Goal: Task Accomplishment & Management: Manage account settings

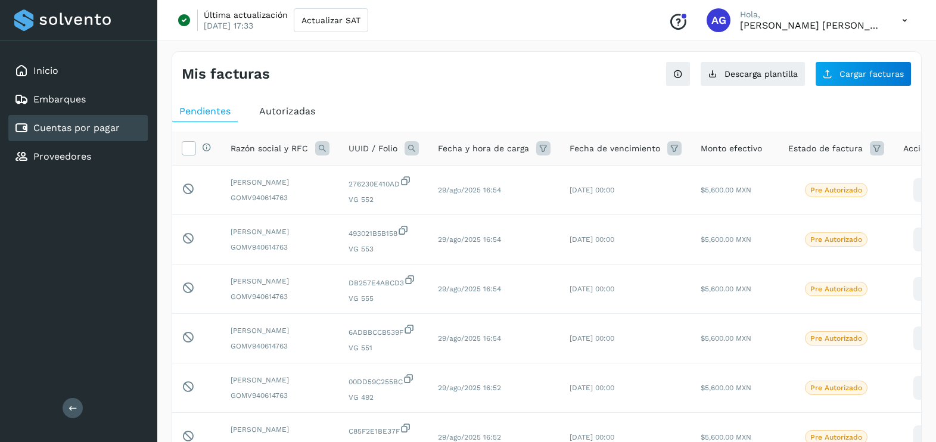
scroll to position [377, 0]
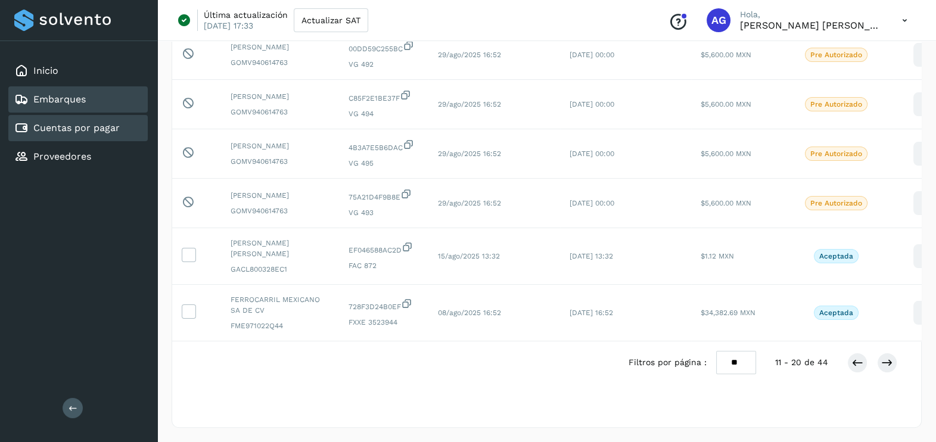
click at [94, 101] on div "Embarques" at bounding box center [77, 99] width 139 height 26
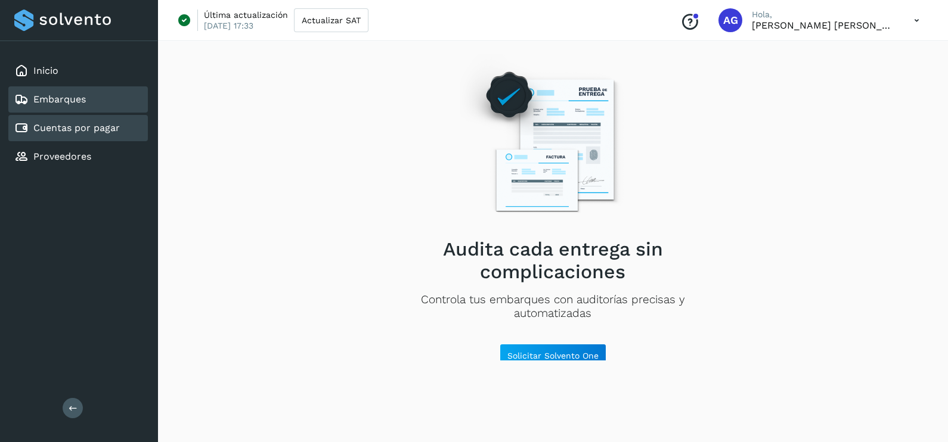
click at [98, 126] on link "Cuentas por pagar" at bounding box center [76, 127] width 86 height 11
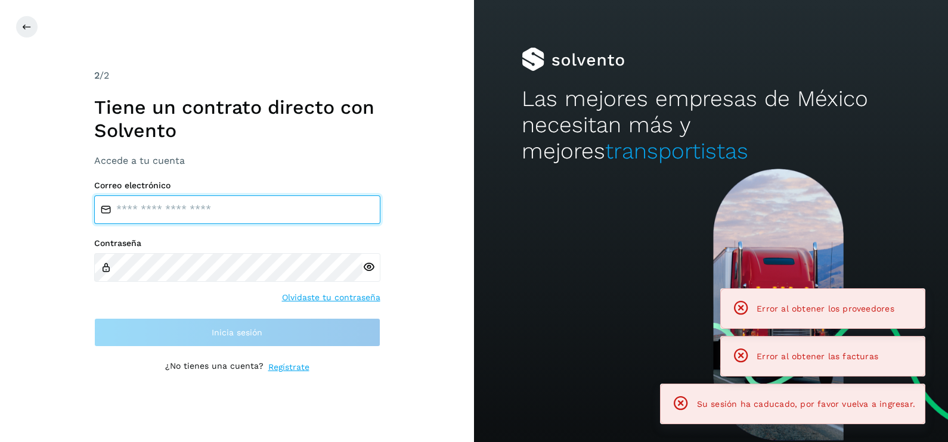
type input "**********"
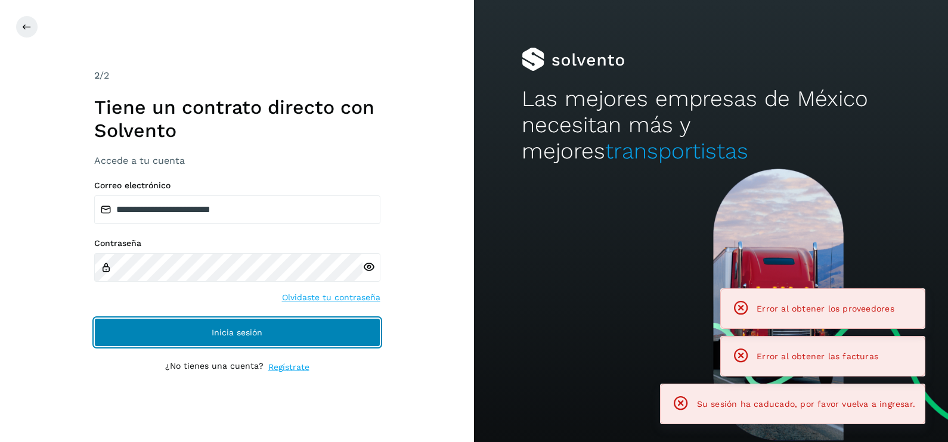
click at [253, 333] on span "Inicia sesión" at bounding box center [237, 332] width 51 height 8
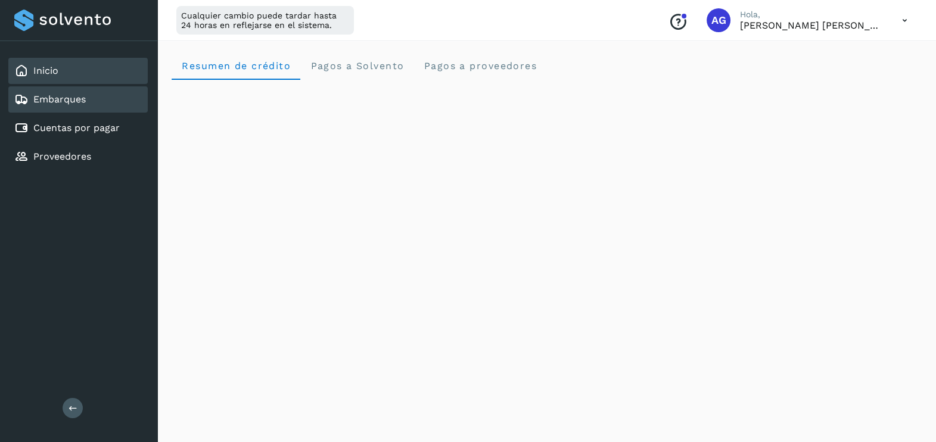
click at [94, 97] on div "Embarques" at bounding box center [77, 99] width 139 height 26
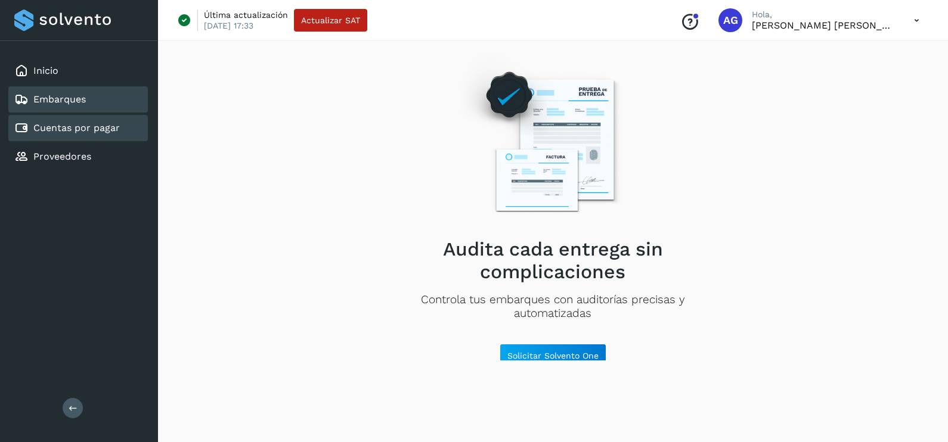
click at [98, 132] on link "Cuentas por pagar" at bounding box center [76, 127] width 86 height 11
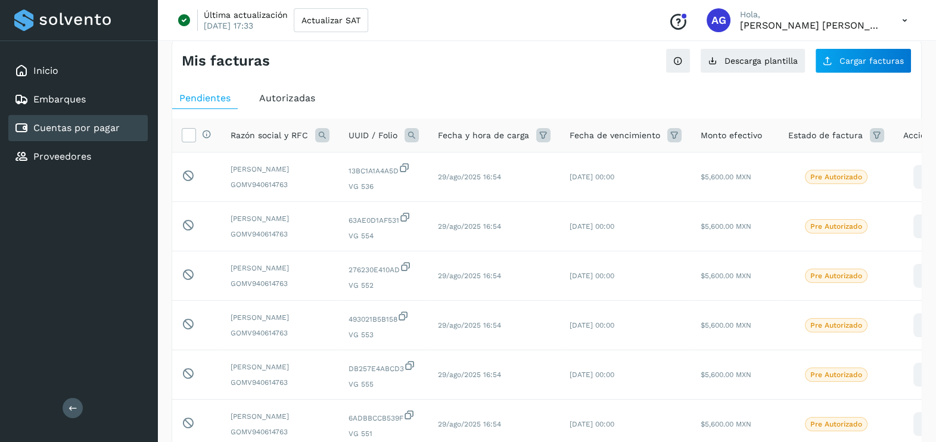
scroll to position [12, 0]
click at [900, 20] on icon at bounding box center [905, 20] width 24 height 24
click at [560, 90] on div at bounding box center [468, 221] width 936 height 442
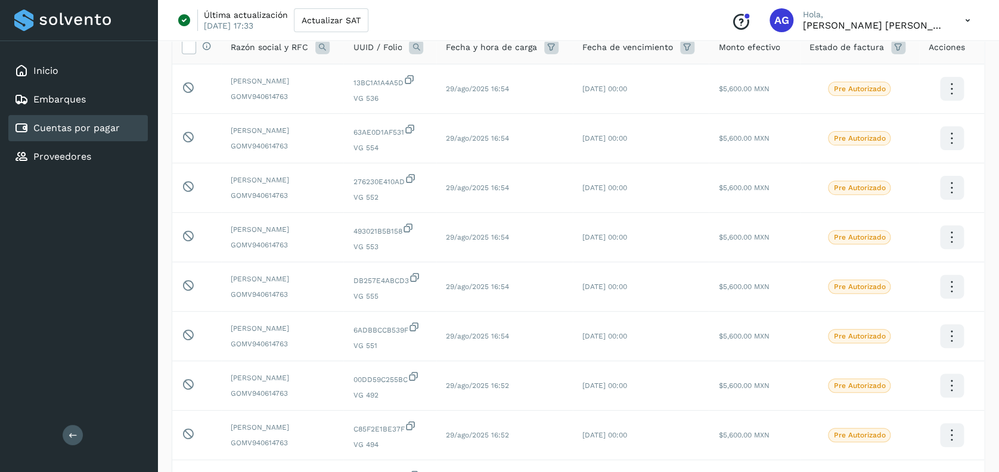
scroll to position [57, 0]
